Goal: Navigation & Orientation: Understand site structure

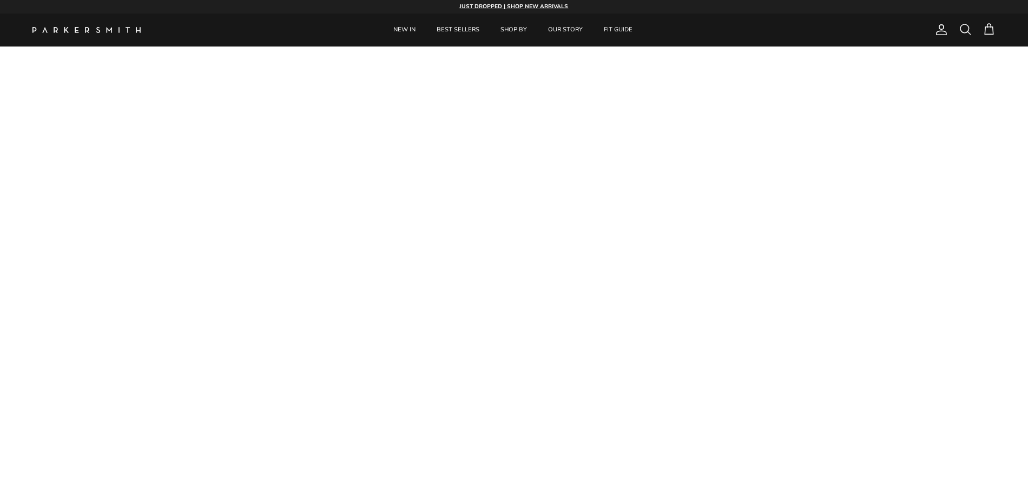
click at [384, 37] on link "NEW IN" at bounding box center [405, 30] width 42 height 33
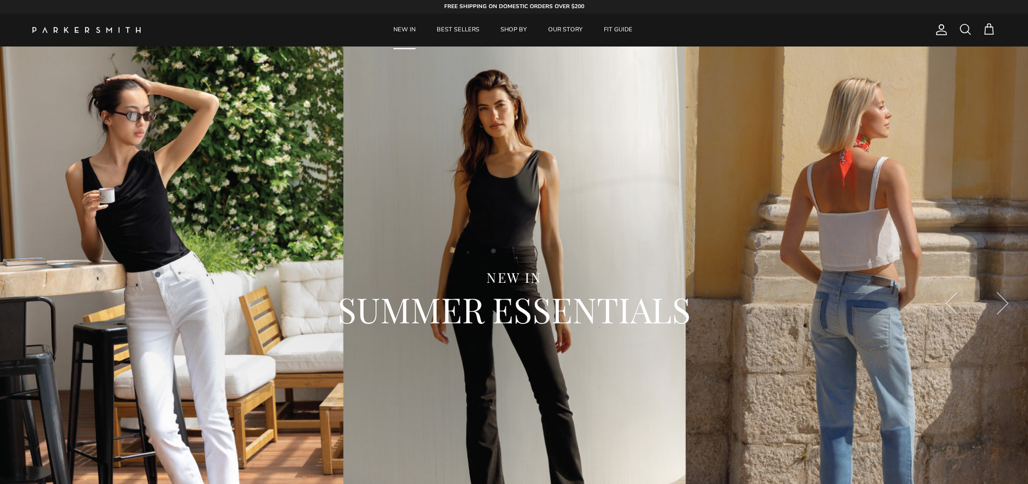
click at [384, 35] on link "NEW IN" at bounding box center [405, 30] width 42 height 33
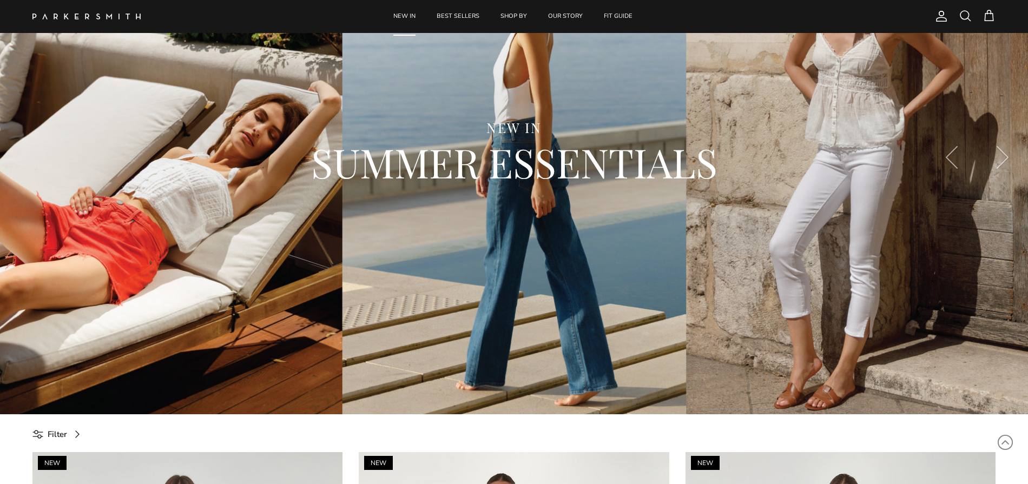
scroll to position [143, 0]
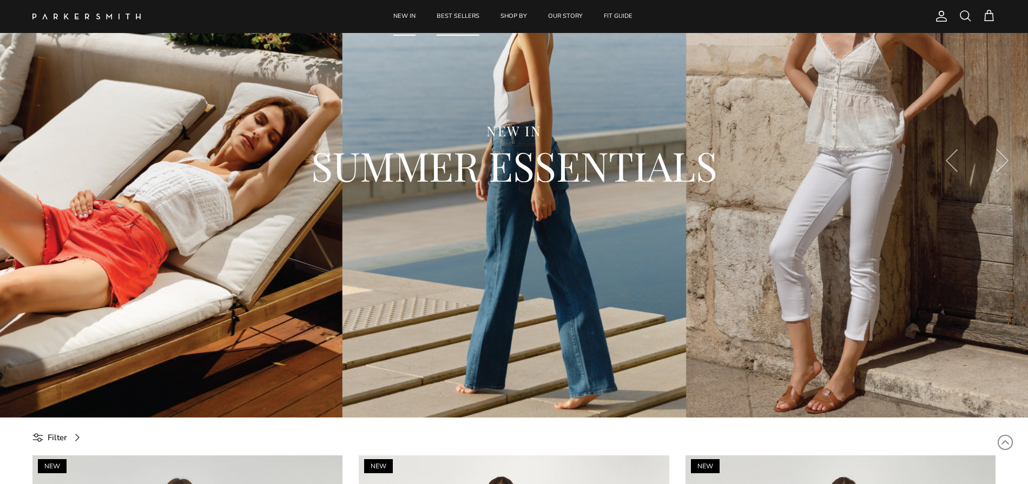
click at [441, 19] on link "BEST SELLERS" at bounding box center [458, 16] width 62 height 33
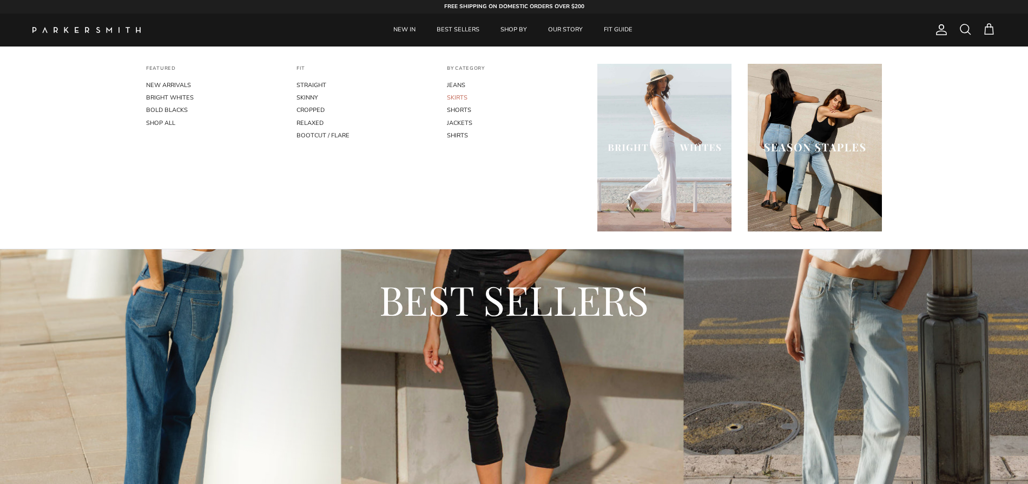
click at [450, 104] on link "SKIRTS" at bounding box center [514, 97] width 134 height 12
click at [450, 142] on link "SHIRTS" at bounding box center [514, 135] width 134 height 12
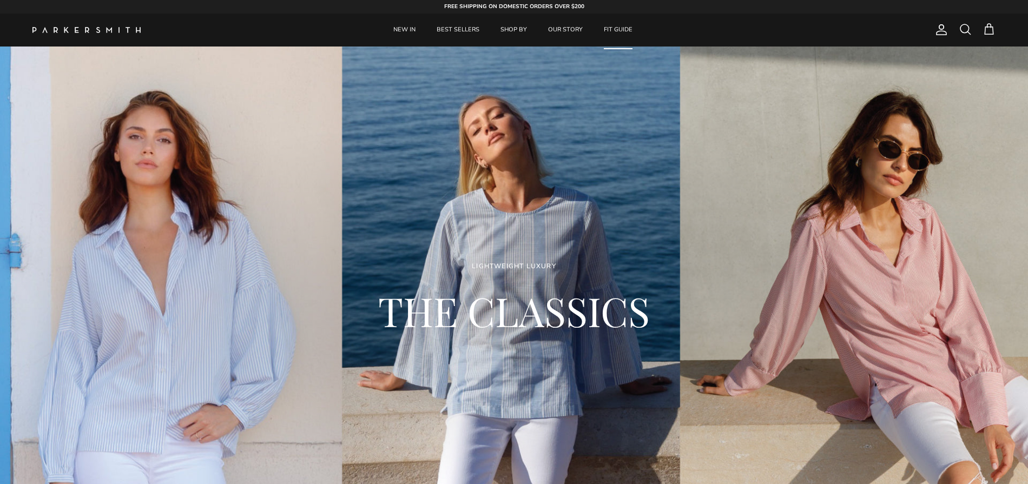
click at [642, 31] on link "FIT GUIDE" at bounding box center [618, 30] width 48 height 33
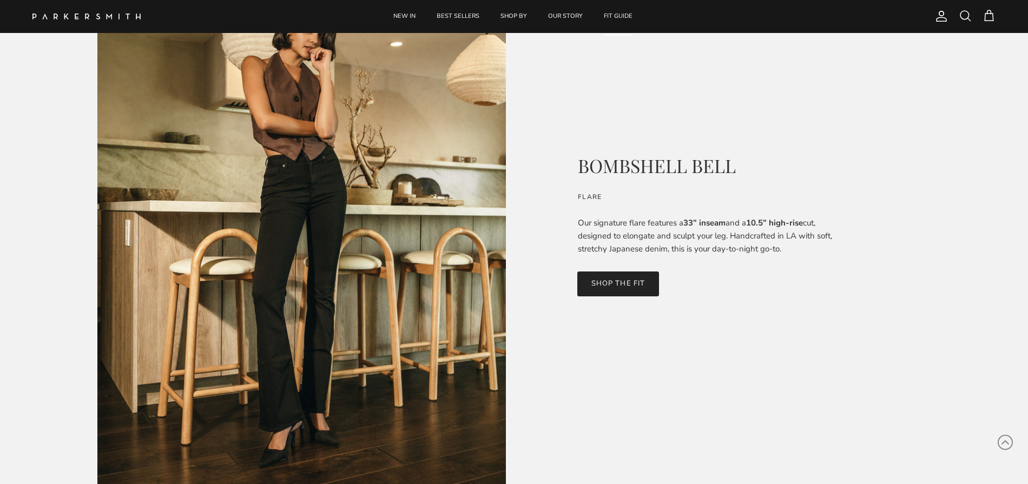
scroll to position [123, 0]
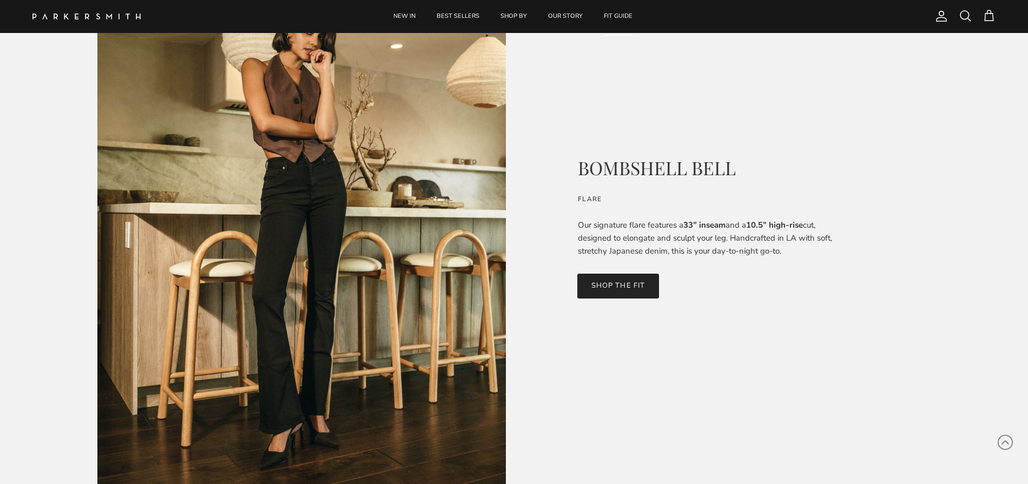
click at [638, 299] on link "SHOP THE FIT" at bounding box center [617, 286] width 81 height 25
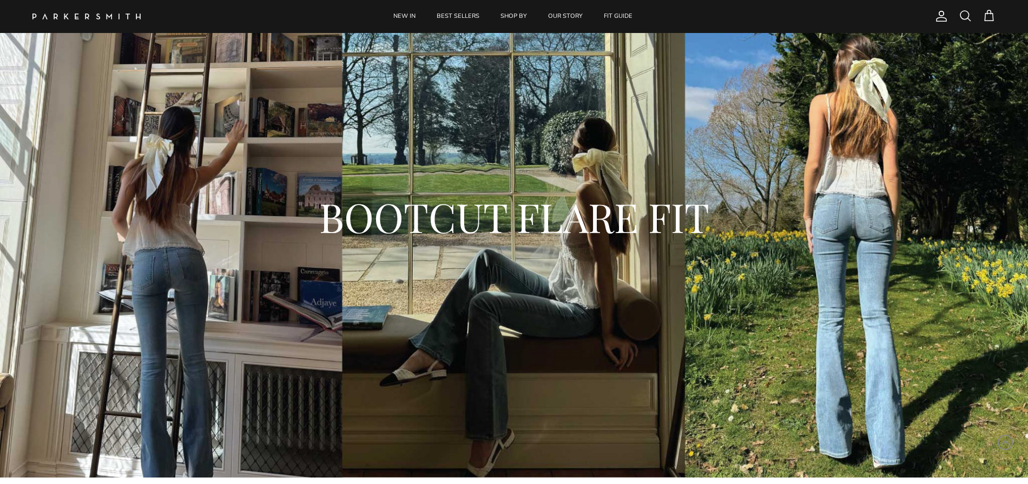
scroll to position [73, 0]
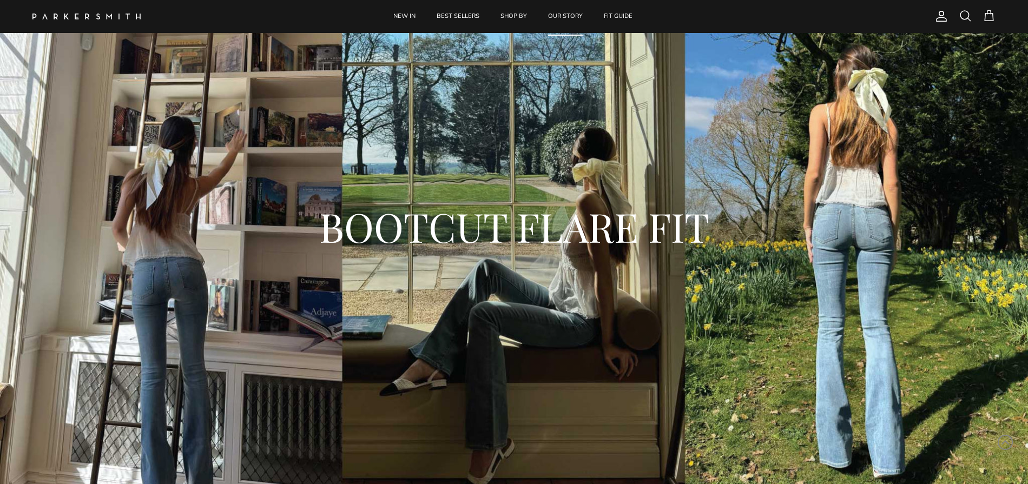
click at [567, 13] on link "OUR STORY" at bounding box center [565, 16] width 54 height 33
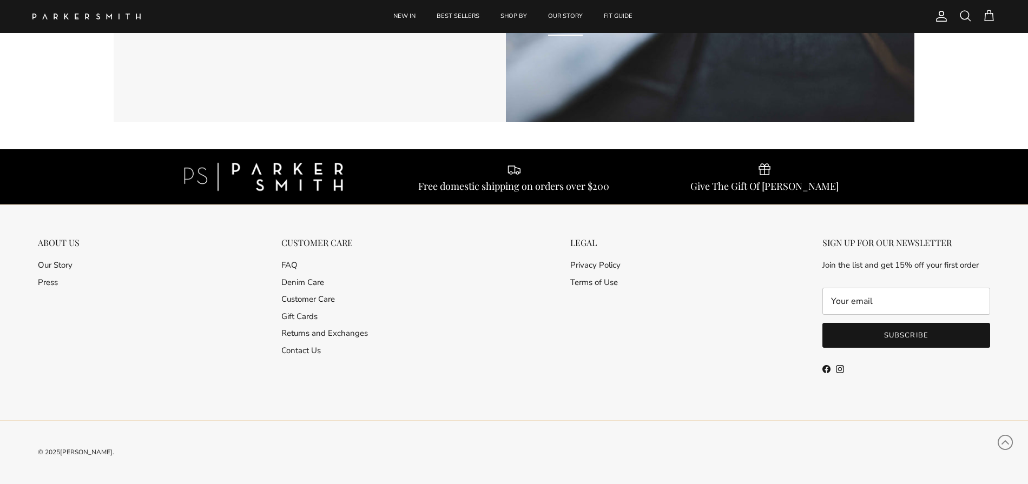
scroll to position [2244, 0]
